Goal: Find specific page/section: Find specific page/section

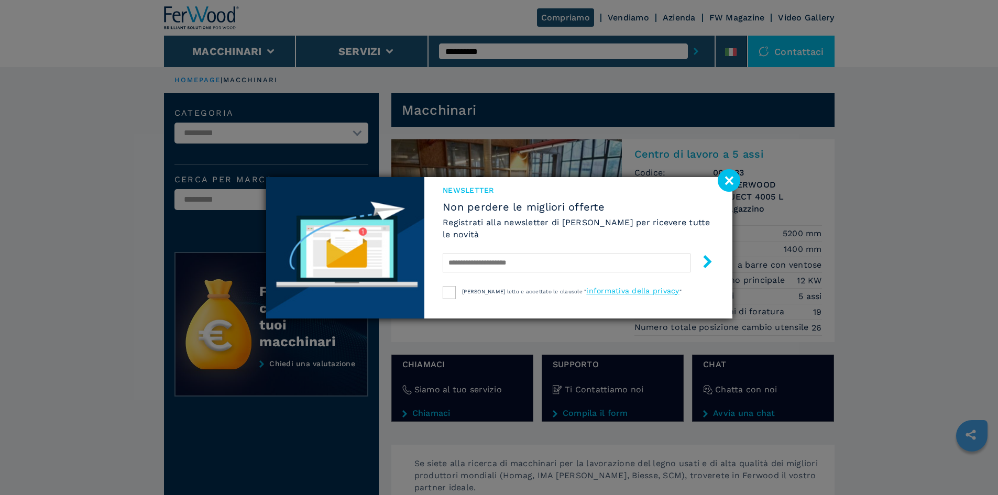
click at [730, 182] on image at bounding box center [729, 180] width 23 height 23
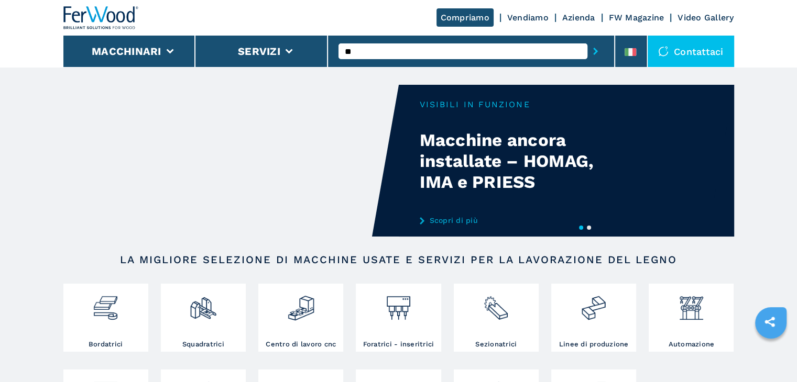
type input "*"
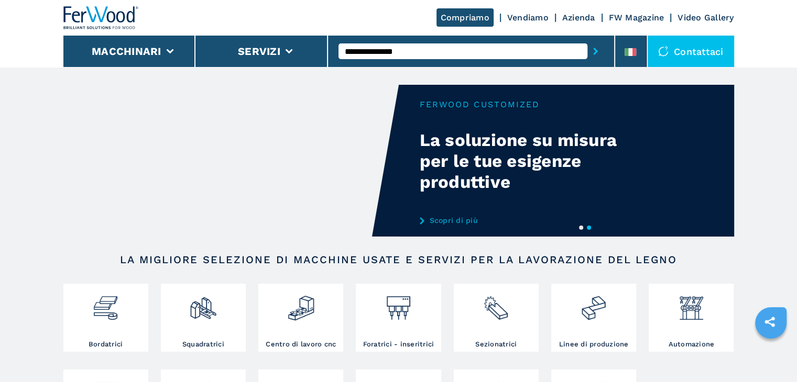
type input "**********"
click at [587, 39] on button "submit-button" at bounding box center [595, 51] width 16 height 24
